Goal: Task Accomplishment & Management: Use online tool/utility

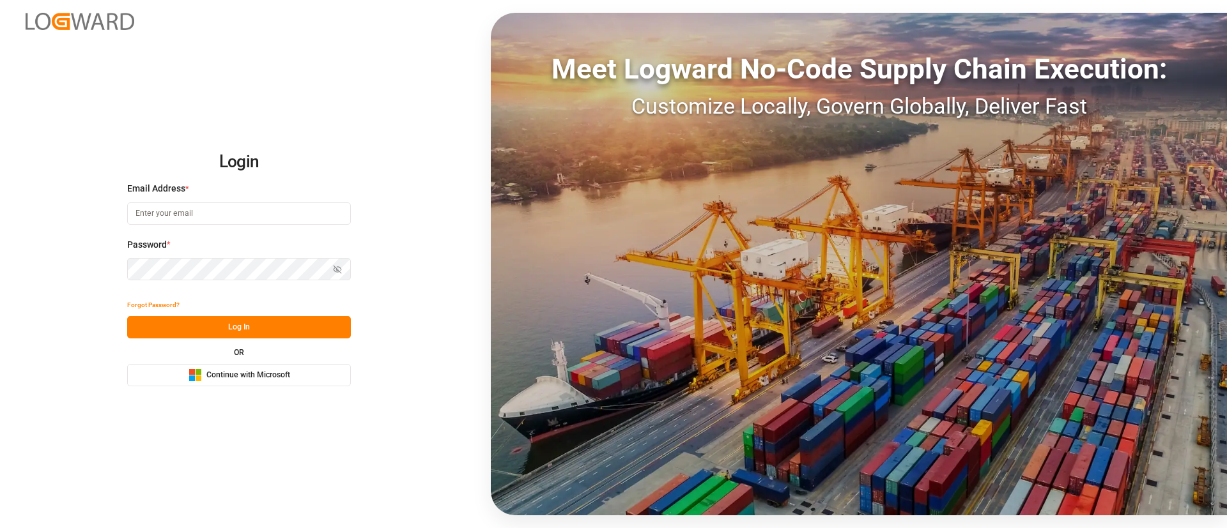
click at [293, 374] on button "Microsoft Logo Continue with Microsoft" at bounding box center [239, 375] width 224 height 22
click at [297, 375] on button "Microsoft Logo Continue with Microsoft" at bounding box center [239, 375] width 224 height 22
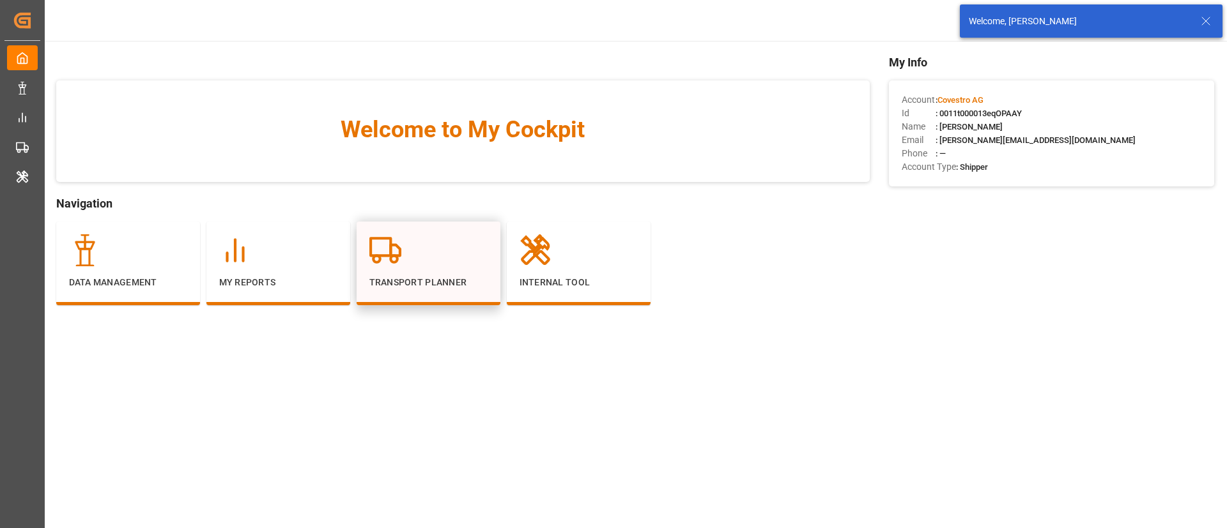
click at [382, 282] on p "Transport Planner" at bounding box center [428, 282] width 118 height 13
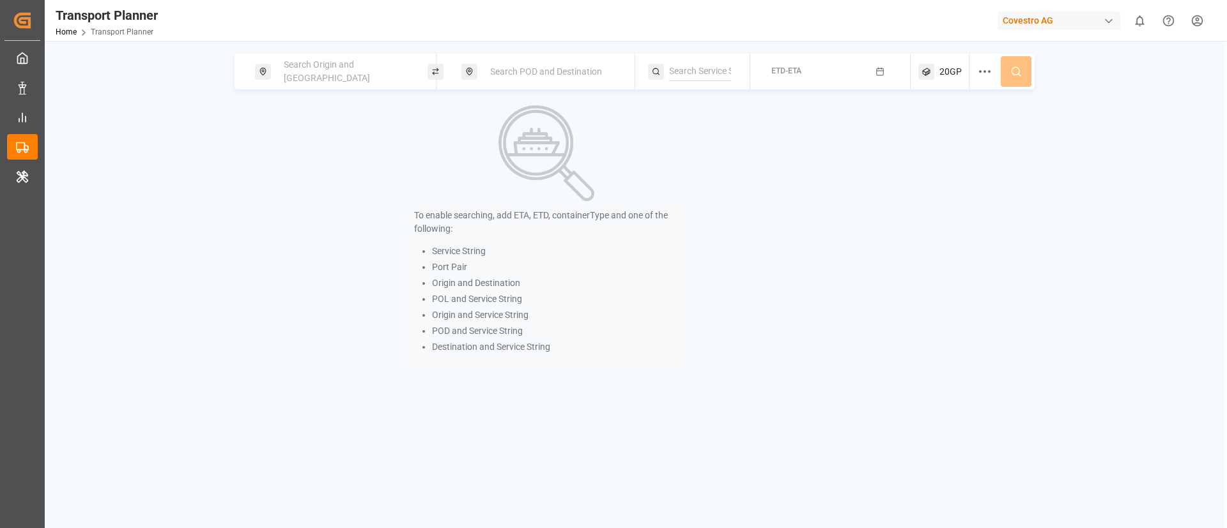
click at [293, 72] on span "Search Origin and POL" at bounding box center [327, 71] width 86 height 24
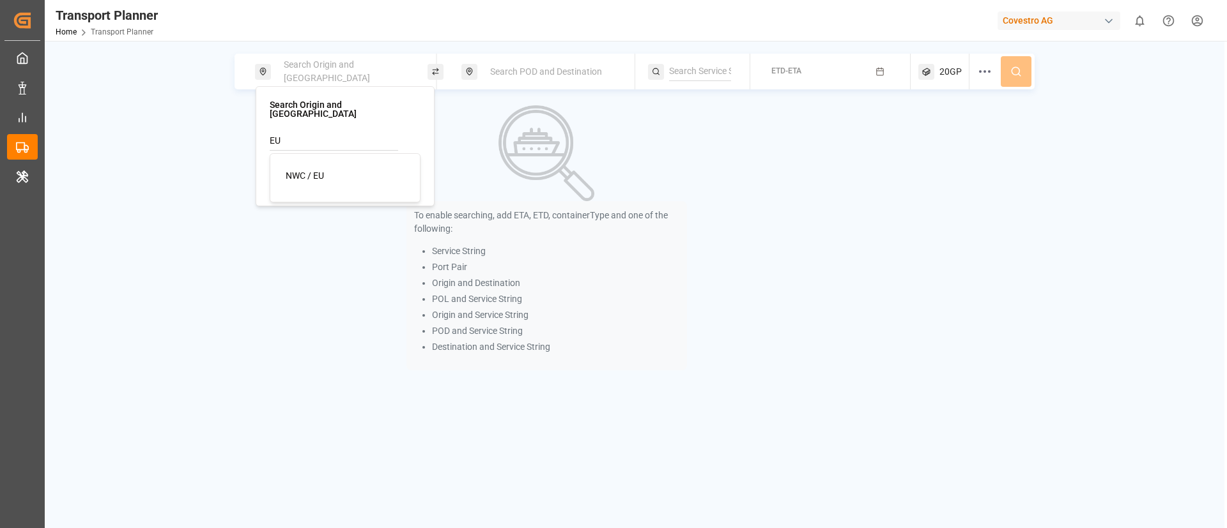
click at [316, 171] on span "NWC / EU" at bounding box center [305, 176] width 38 height 10
type input "NWC / EU"
click at [551, 62] on div "Search POD and Destination" at bounding box center [551, 72] width 138 height 24
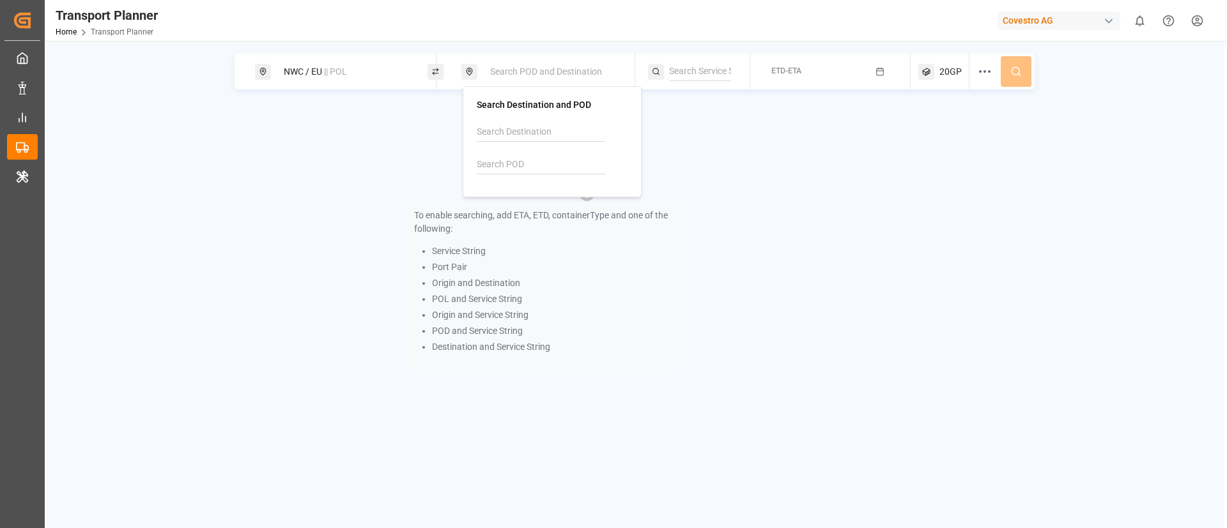
click at [530, 167] on input at bounding box center [541, 164] width 128 height 19
paste input "COCTG"
type input "COCTG"
click at [520, 202] on b "COCTG" at bounding box center [524, 199] width 30 height 10
click at [686, 82] on div at bounding box center [699, 72] width 102 height 36
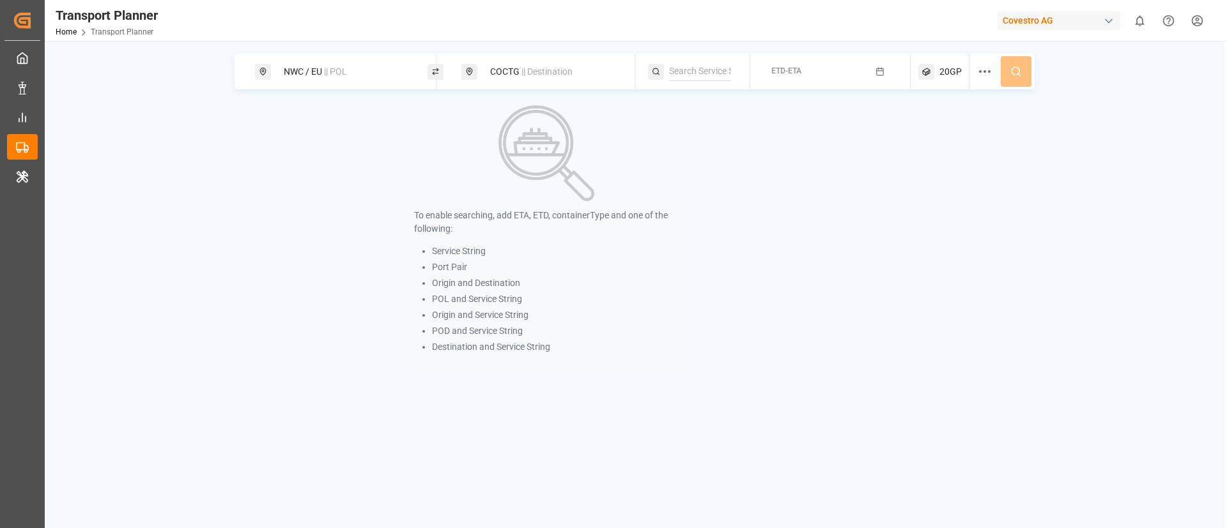
click at [689, 66] on input at bounding box center [700, 71] width 62 height 19
paste input "EWX"
type input "EWX"
drag, startPoint x: 694, startPoint y: 107, endPoint x: 701, endPoint y: 102, distance: 8.6
click at [698, 103] on span "EWX" at bounding box center [694, 106] width 19 height 10
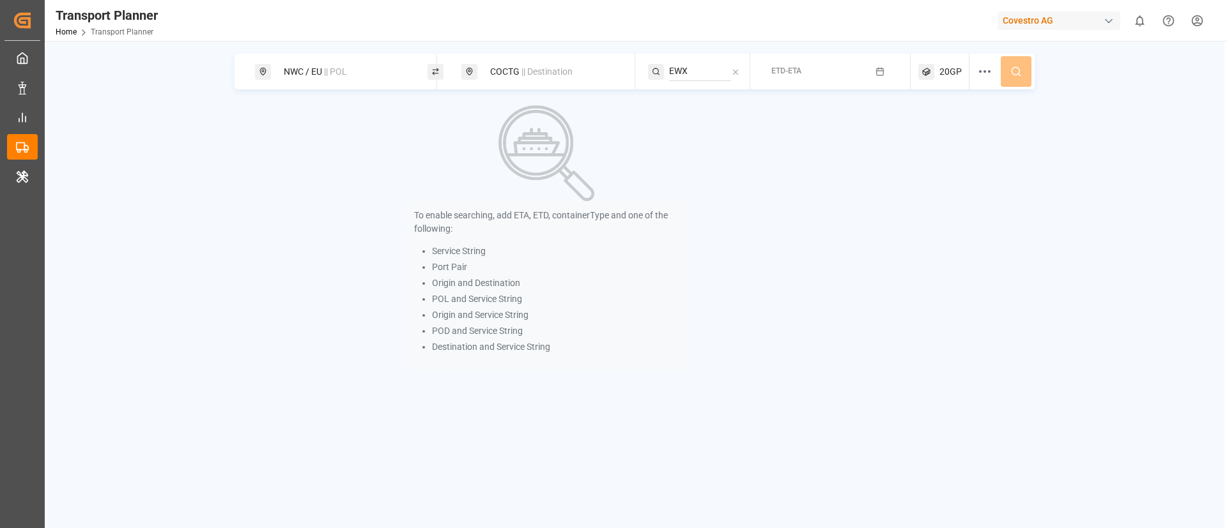
click at [798, 65] on div "ETD-ETA" at bounding box center [786, 72] width 30 height 16
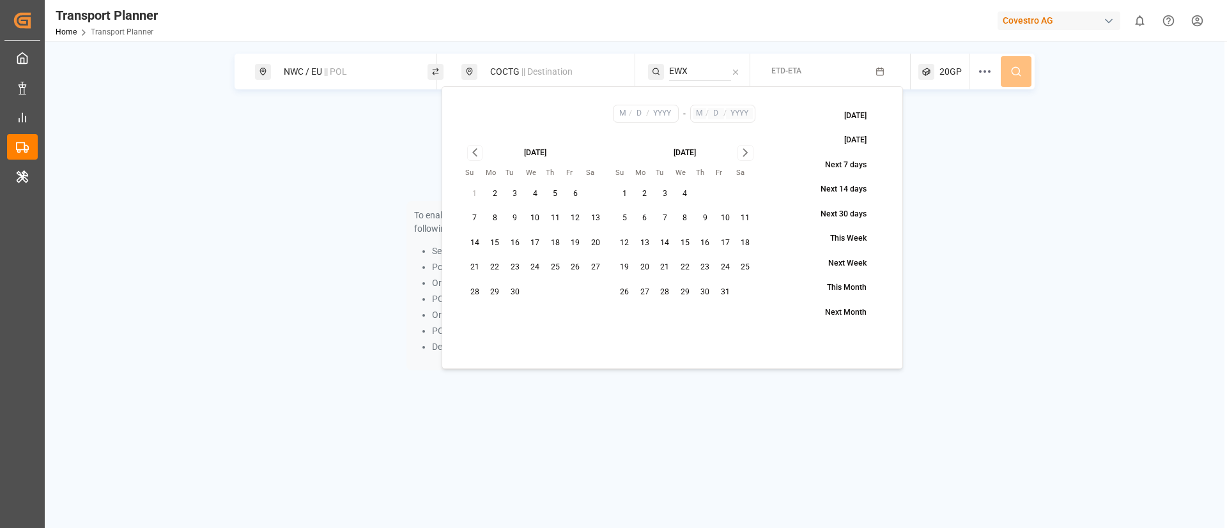
click at [511, 218] on button "9" at bounding box center [515, 218] width 20 height 20
type input "9"
type input "2025"
click at [752, 152] on icon "Go to next month" at bounding box center [745, 152] width 15 height 15
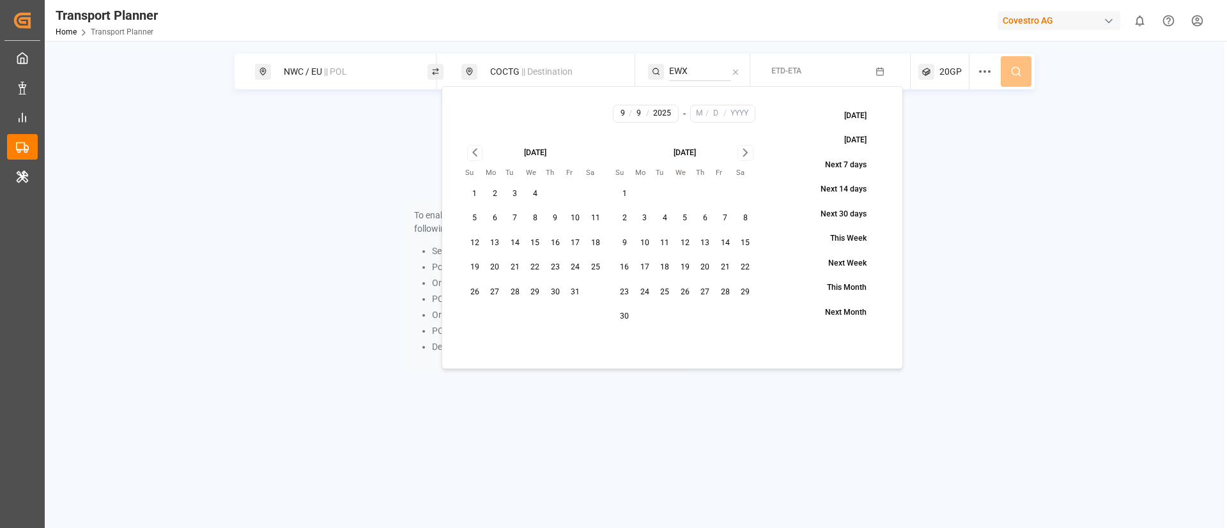
click at [752, 152] on icon "Go to next month" at bounding box center [745, 152] width 15 height 15
click at [686, 295] on button "31" at bounding box center [685, 292] width 20 height 20
type input "12"
type input "31"
type input "2025"
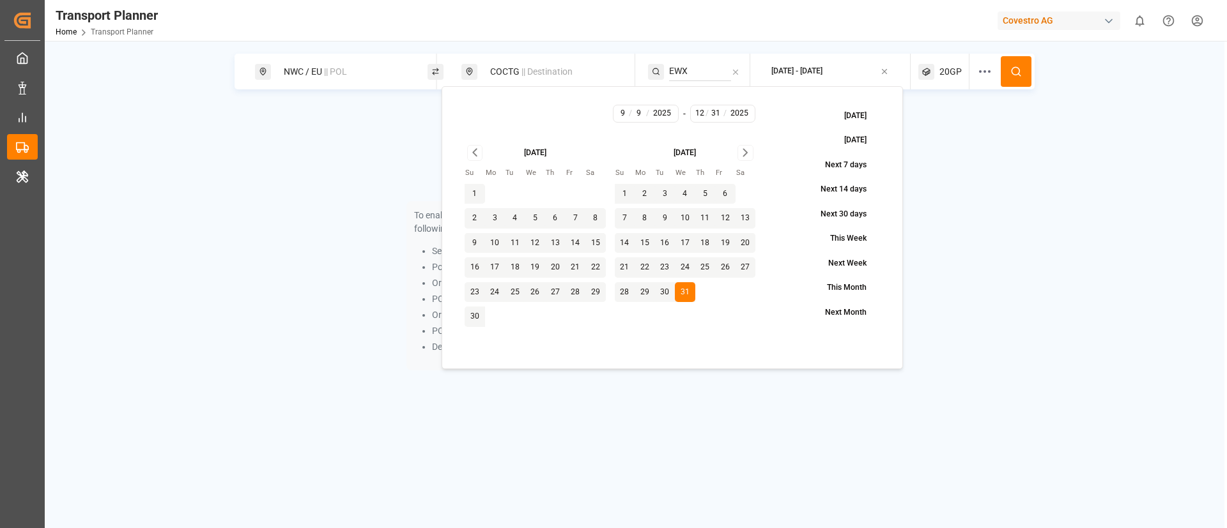
click at [1022, 70] on icon at bounding box center [1015, 71] width 11 height 11
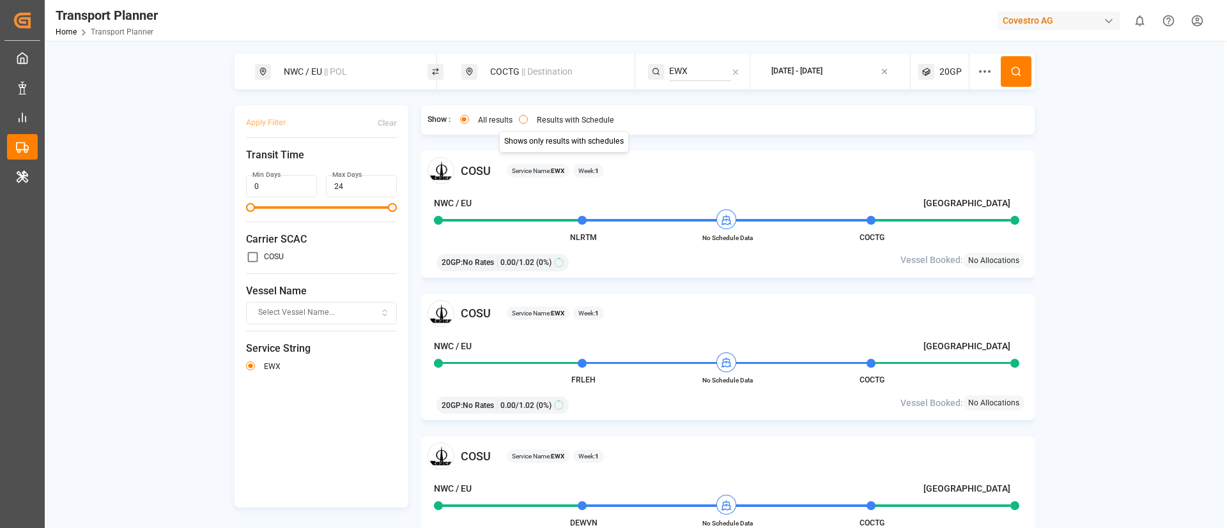
click at [546, 118] on label "Results with Schedule" at bounding box center [575, 120] width 77 height 8
click at [528, 118] on button "Results with Schedule" at bounding box center [523, 119] width 9 height 9
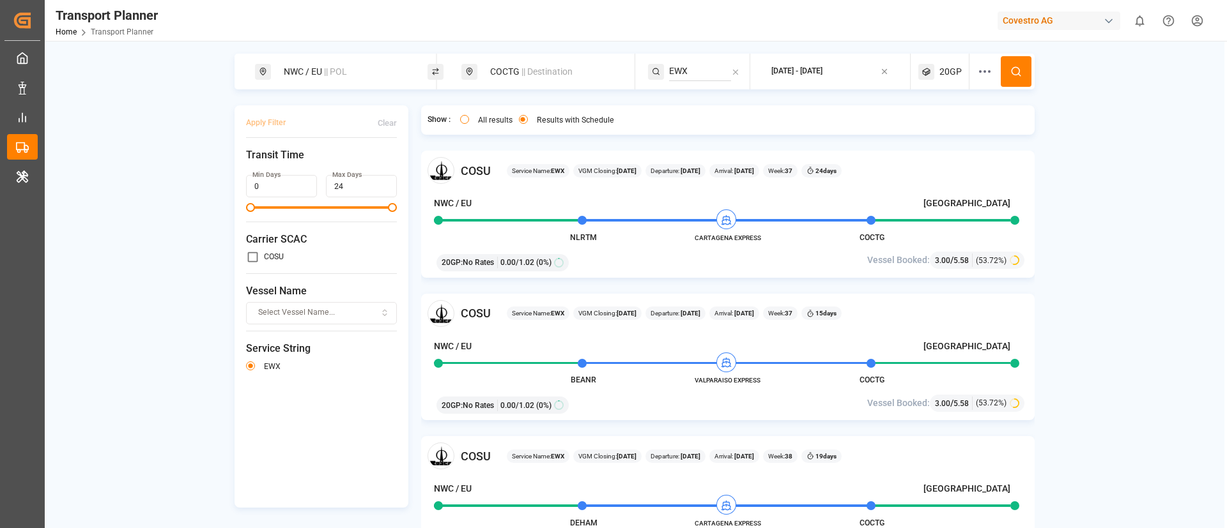
type button "only"
